Goal: Task Accomplishment & Management: Manage account settings

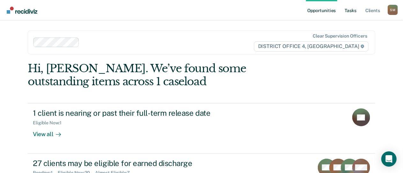
click at [354, 11] on link "Tasks" at bounding box center [350, 10] width 14 height 20
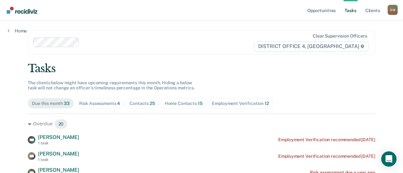
click at [135, 105] on div "Contacts 25" at bounding box center [142, 103] width 26 height 5
click at [144, 101] on div "Contacts 25" at bounding box center [142, 103] width 26 height 5
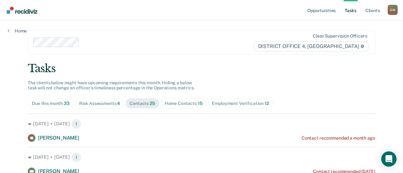
click at [172, 101] on div "Home Contacts 15" at bounding box center [184, 103] width 38 height 5
